Goal: Information Seeking & Learning: Learn about a topic

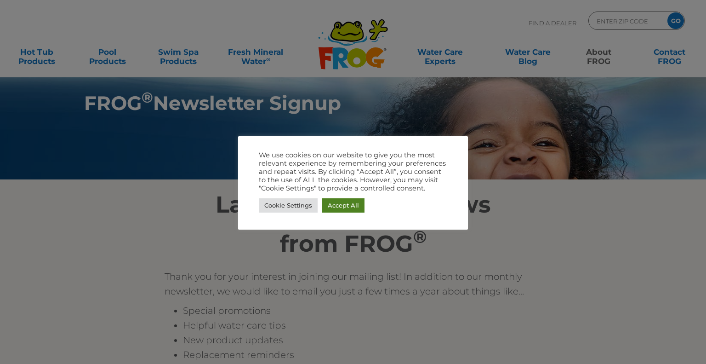
click at [337, 207] on link "Accept All" at bounding box center [343, 205] width 42 height 14
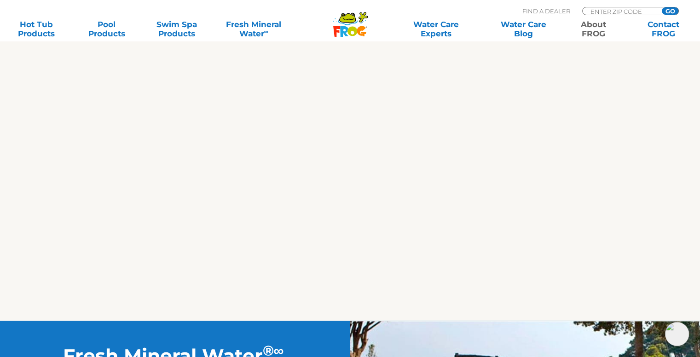
scroll to position [1564, 0]
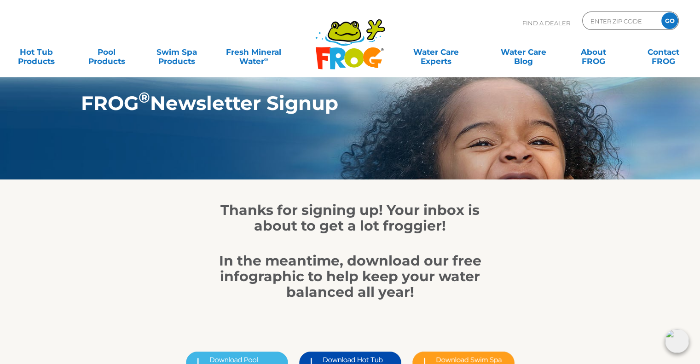
scroll to position [138, 0]
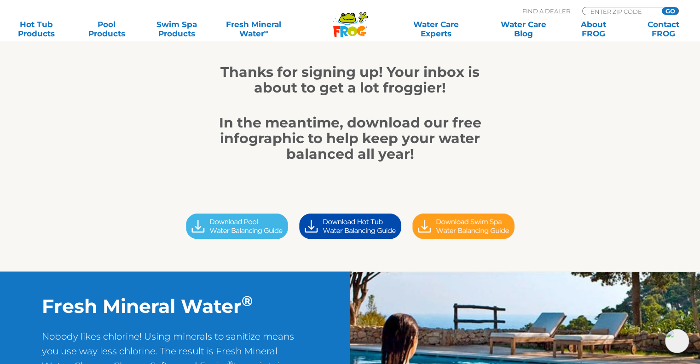
click at [366, 231] on img at bounding box center [349, 226] width 113 height 32
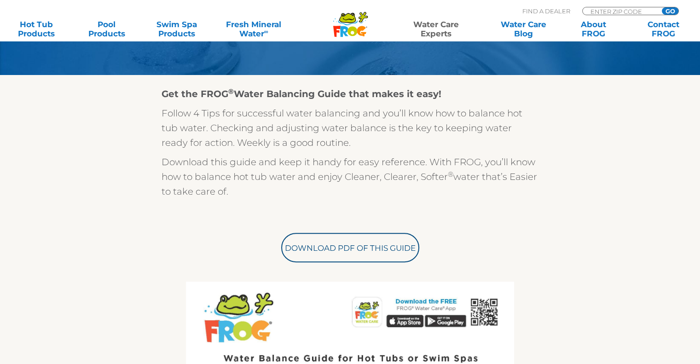
scroll to position [230, 0]
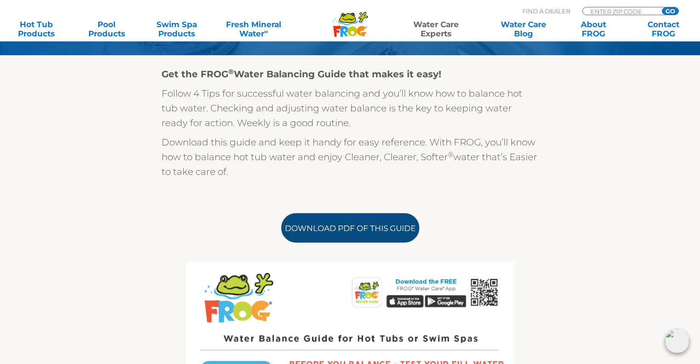
drag, startPoint x: 341, startPoint y: 224, endPoint x: 344, endPoint y: 228, distance: 5.2
click at [341, 224] on link "Download PDF of this Guide" at bounding box center [350, 227] width 138 height 29
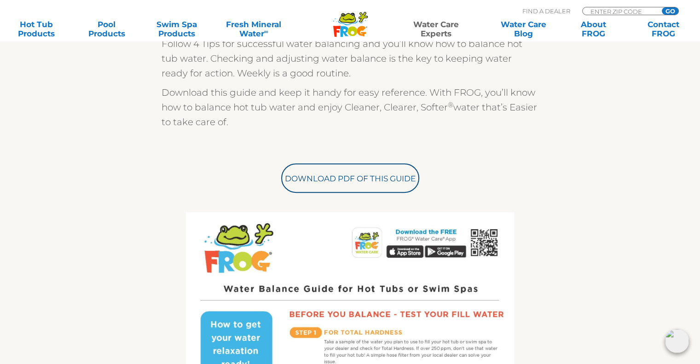
scroll to position [184, 0]
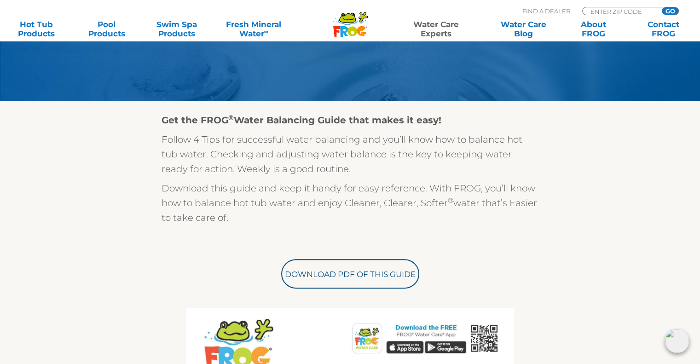
click at [253, 34] on link "Fresh Mineral Water ∞" at bounding box center [253, 29] width 68 height 18
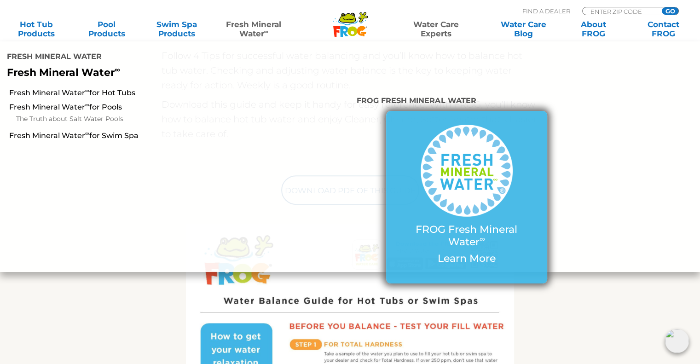
scroll to position [322, 0]
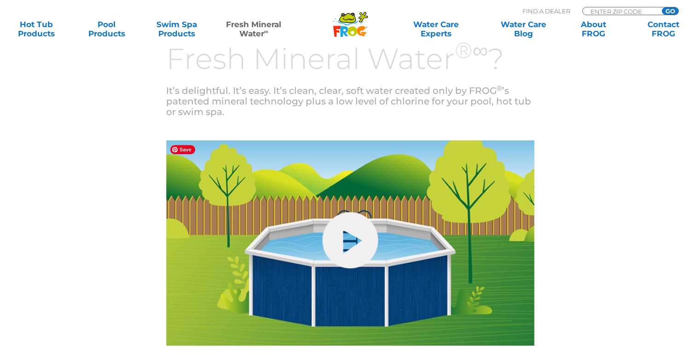
scroll to position [322, 0]
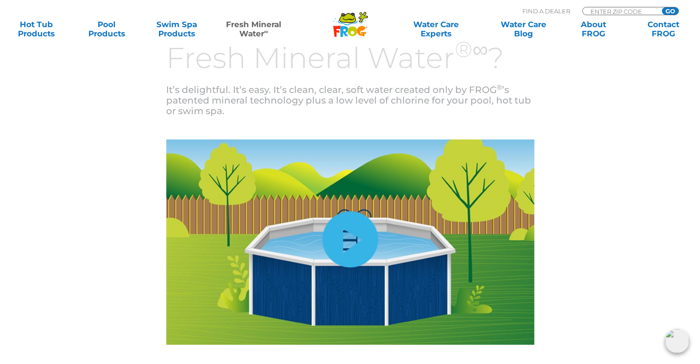
click at [372, 235] on link "hide-me" at bounding box center [350, 239] width 56 height 56
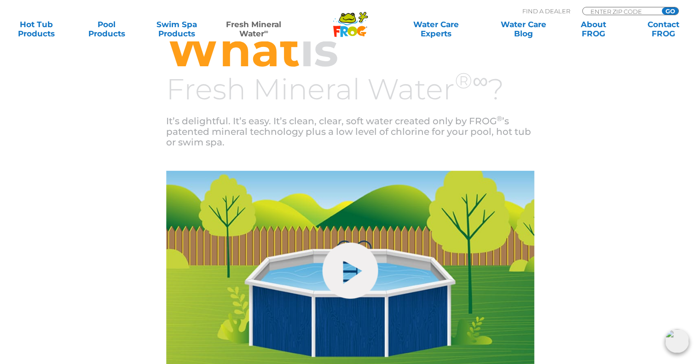
scroll to position [276, 0]
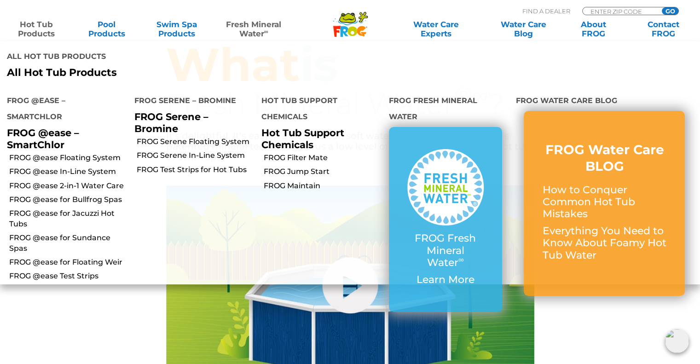
click at [38, 33] on link "Hot Tub Products" at bounding box center [36, 29] width 54 height 18
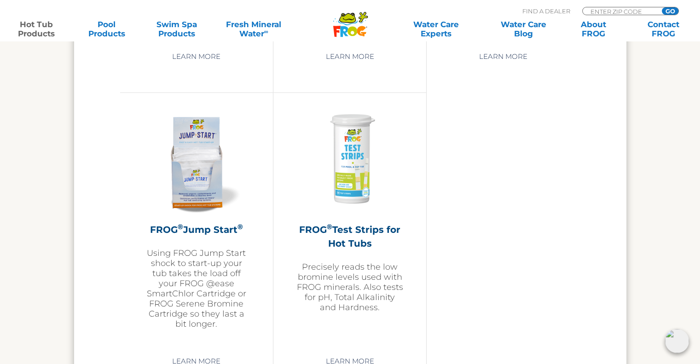
scroll to position [2208, 0]
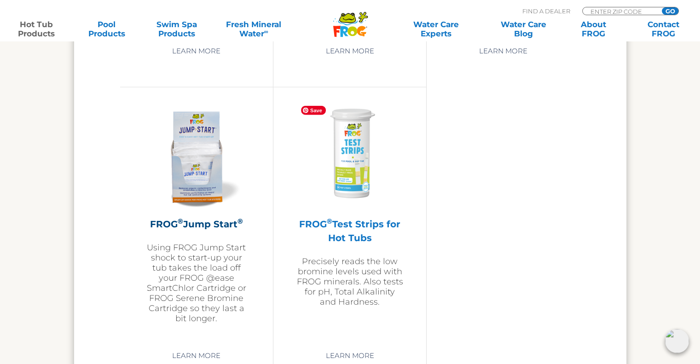
click at [352, 185] on img at bounding box center [349, 154] width 107 height 107
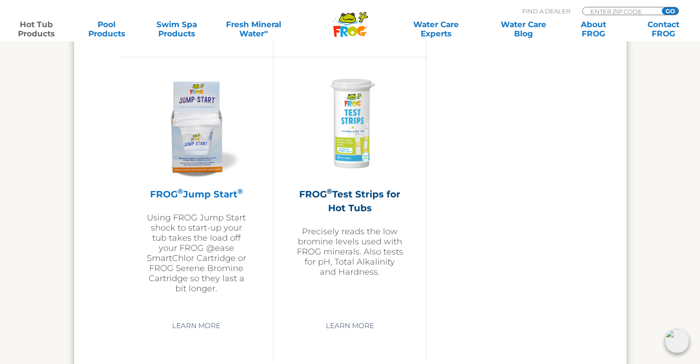
scroll to position [2254, 0]
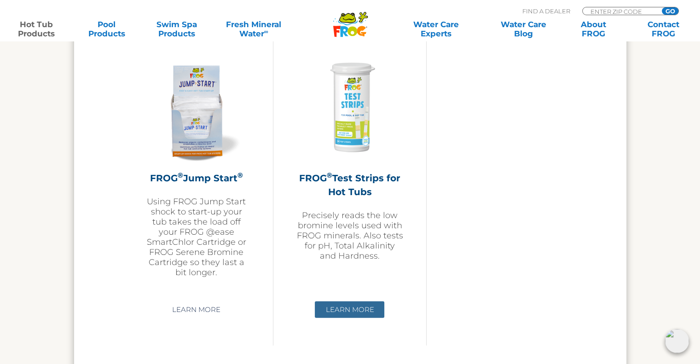
click at [342, 307] on link "Learn More" at bounding box center [349, 309] width 69 height 17
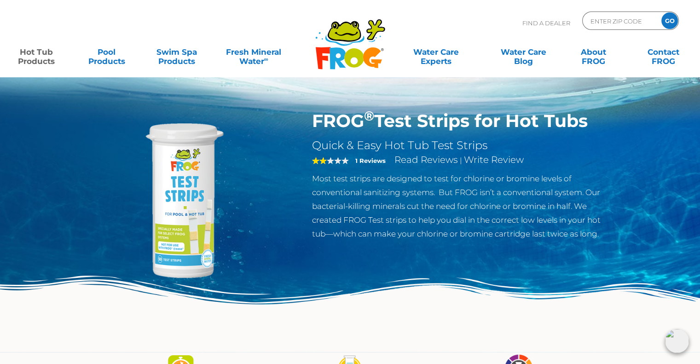
click at [374, 164] on strong "1 Reviews" at bounding box center [370, 160] width 30 height 7
click at [338, 159] on span "2" at bounding box center [330, 160] width 37 height 7
click at [410, 164] on link "Read Reviews" at bounding box center [425, 159] width 63 height 11
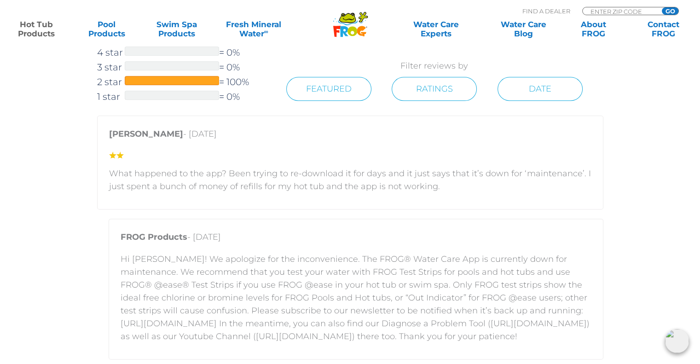
scroll to position [1198, 0]
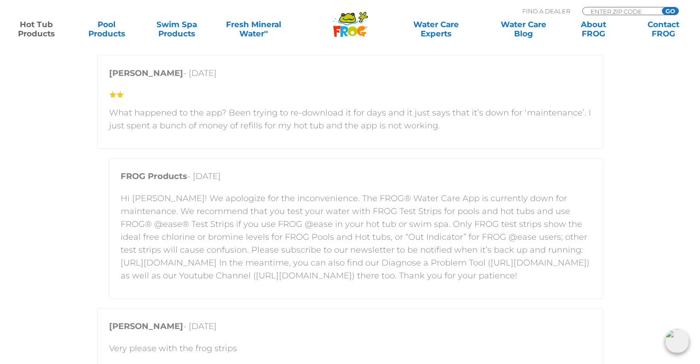
drag, startPoint x: 338, startPoint y: 189, endPoint x: 409, endPoint y: 207, distance: 73.5
click at [338, 189] on div "FROG Products - August 19, 2024 Hi Eads! We apologize for the inconvenience. Th…" at bounding box center [356, 228] width 494 height 141
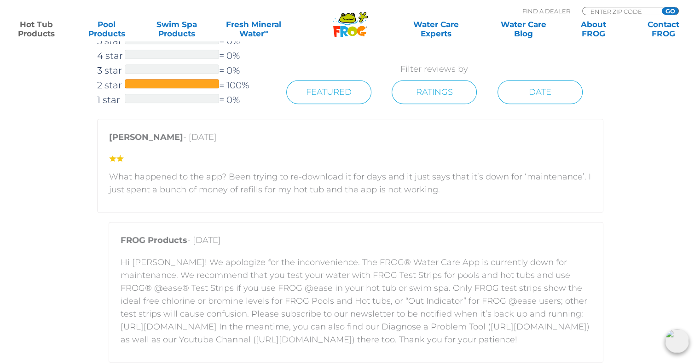
scroll to position [1106, 0]
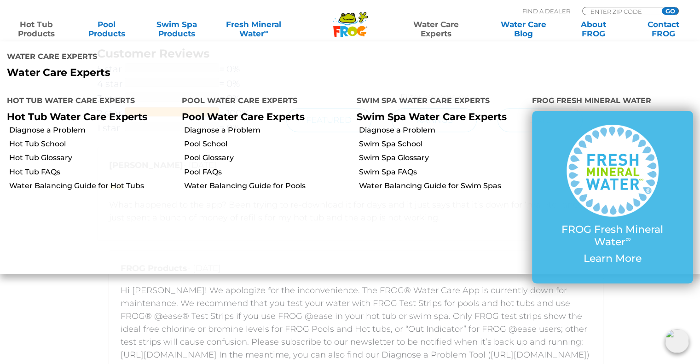
click at [426, 27] on link "Water Care Experts" at bounding box center [435, 29] width 89 height 18
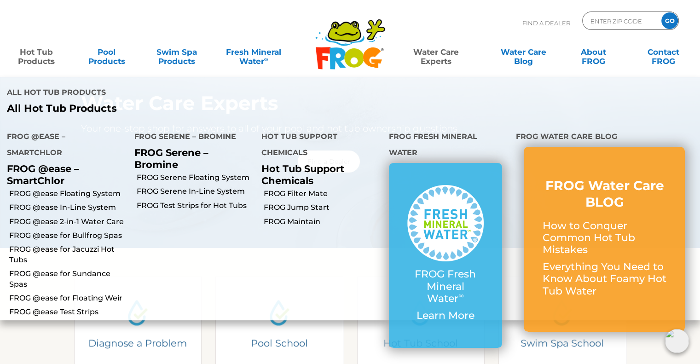
click at [45, 58] on link "Hot Tub Products" at bounding box center [36, 52] width 54 height 18
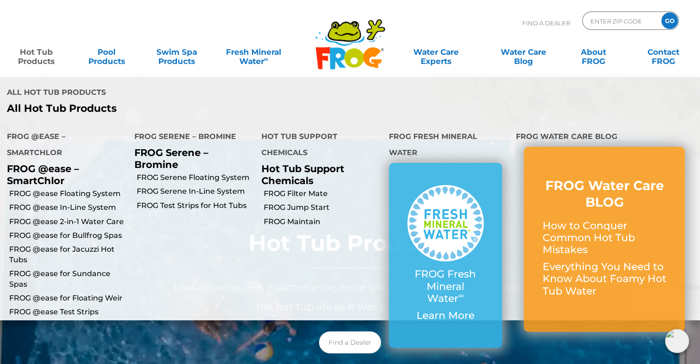
click at [29, 54] on link "Hot Tub Products" at bounding box center [36, 52] width 54 height 18
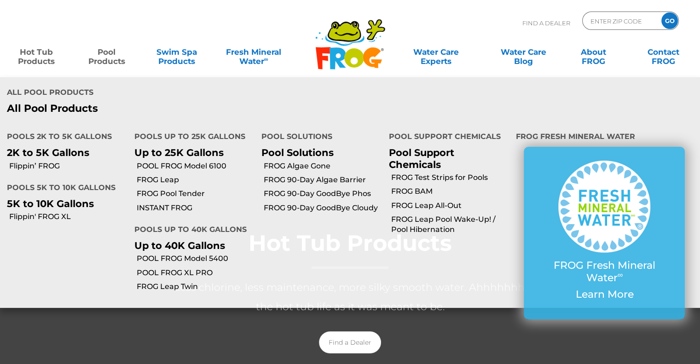
click at [109, 55] on link "Pool Products" at bounding box center [106, 52] width 54 height 18
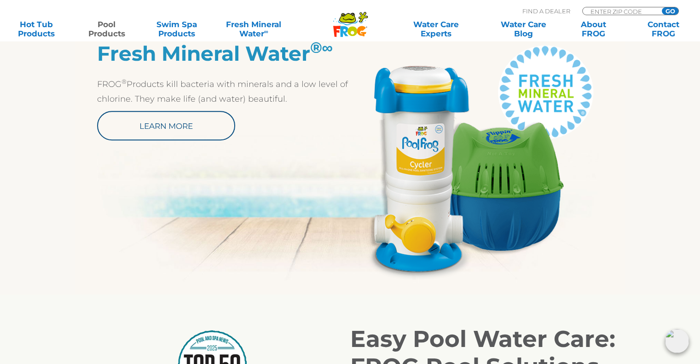
scroll to position [460, 0]
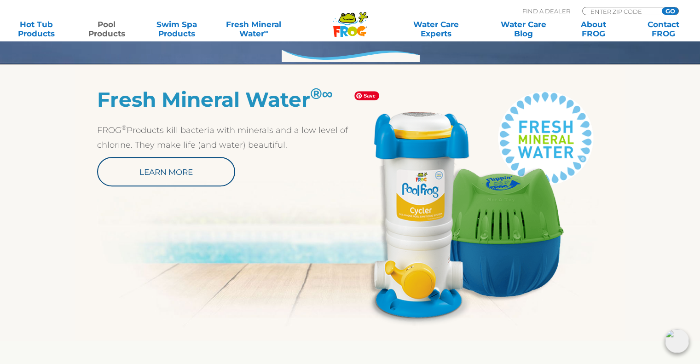
click at [429, 218] on img at bounding box center [476, 206] width 253 height 238
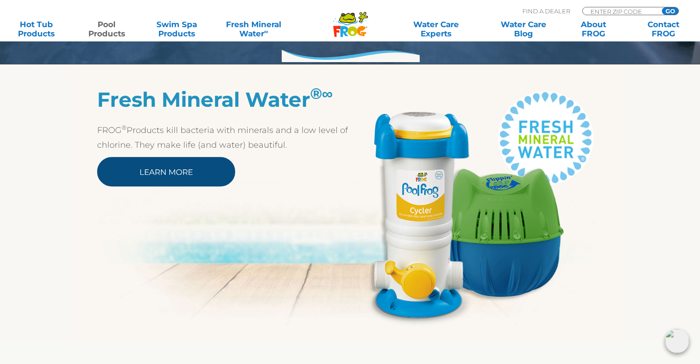
click at [224, 172] on link "Learn More" at bounding box center [166, 171] width 138 height 29
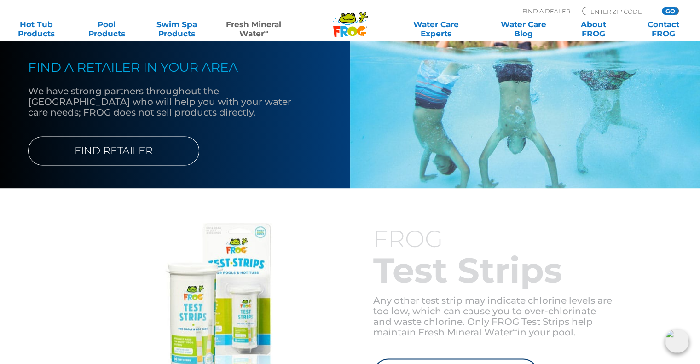
scroll to position [1184, 0]
click at [324, 248] on div at bounding box center [218, 307] width 264 height 169
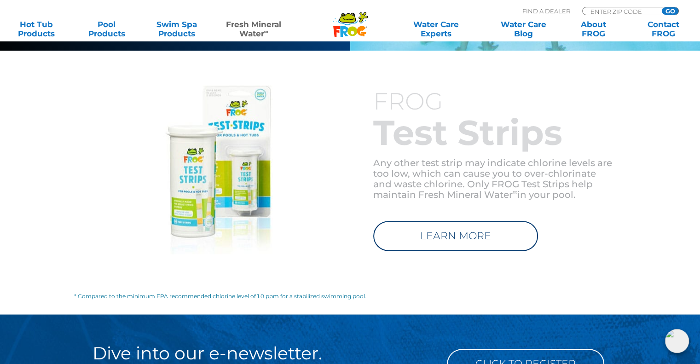
scroll to position [1368, 0]
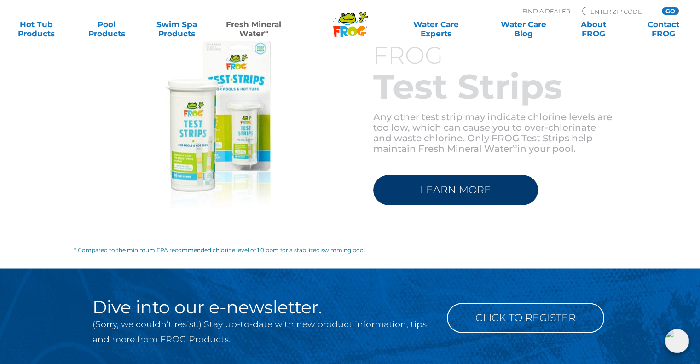
click at [488, 190] on link "LEARN MORE" at bounding box center [455, 190] width 165 height 30
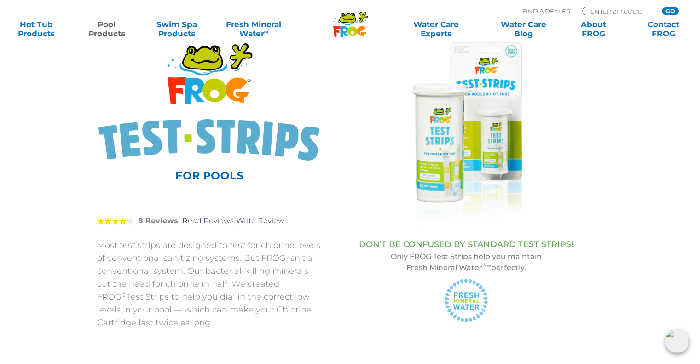
scroll to position [92, 0]
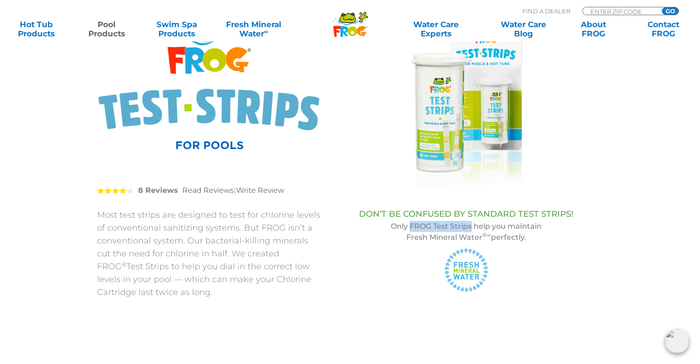
drag, startPoint x: 409, startPoint y: 224, endPoint x: 471, endPoint y: 224, distance: 61.6
click at [471, 224] on p "Only FROG Test Strips help you maintain Fresh Mineral Water ®∞ perfectly." at bounding box center [466, 232] width 246 height 22
copy p "FROG Test Strips"
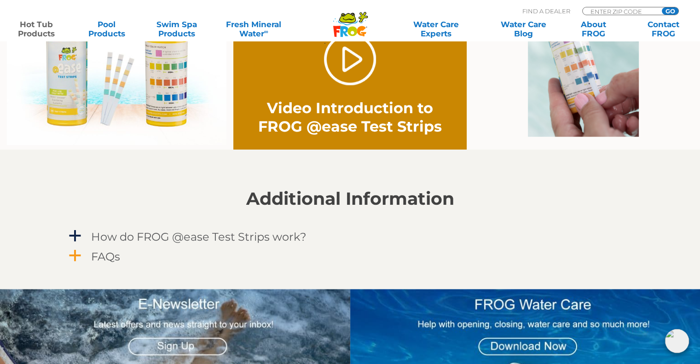
scroll to position [690, 0]
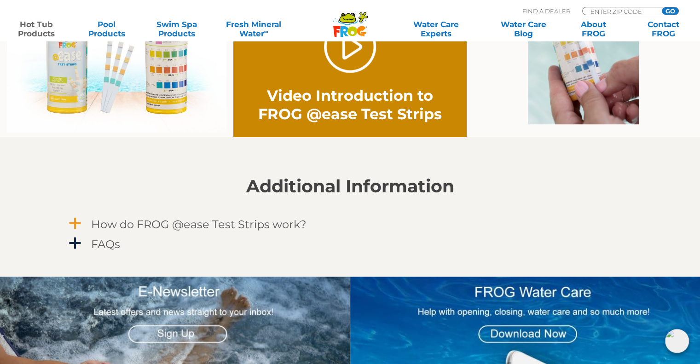
click at [220, 228] on h4 "How do FROG @ease Test Strips work?" at bounding box center [198, 224] width 215 height 12
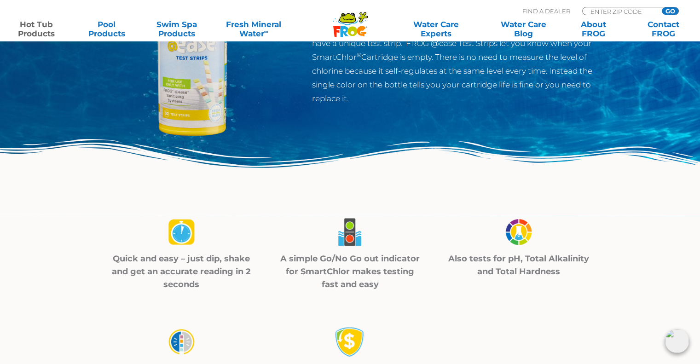
scroll to position [0, 0]
